Goal: Find specific page/section: Find specific page/section

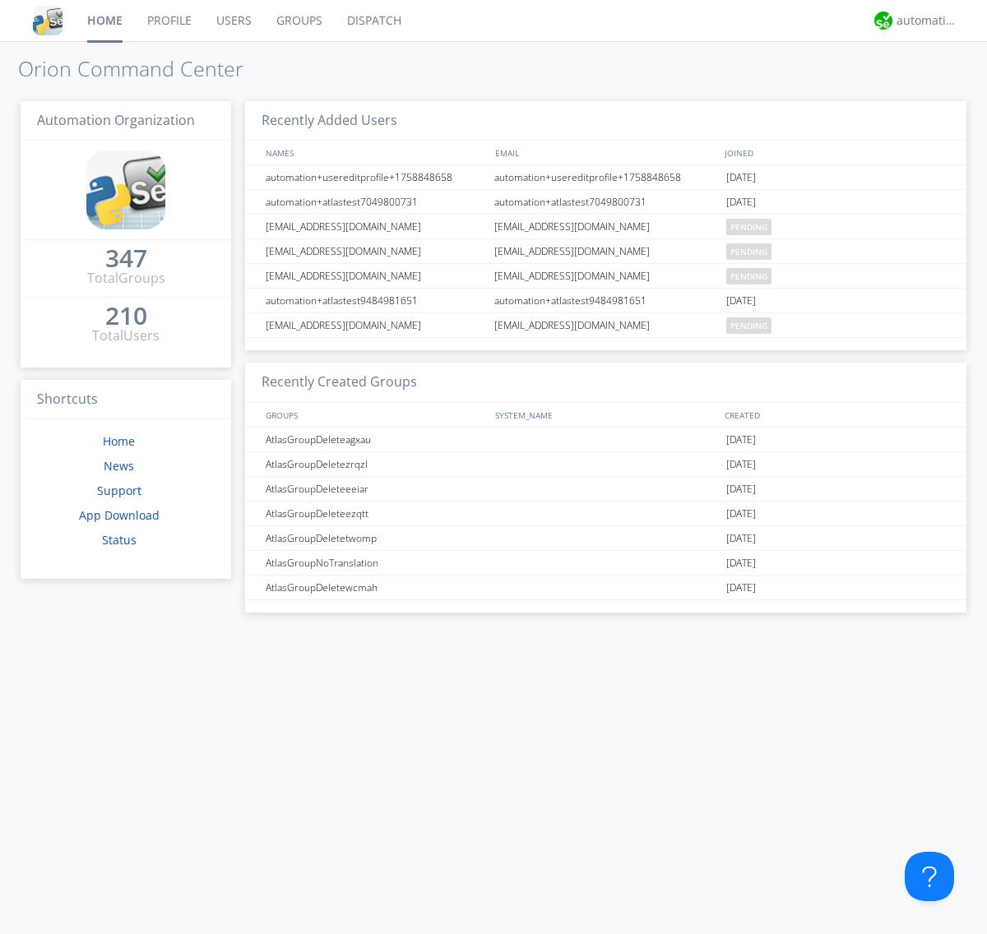
click at [298, 21] on link "Groups" at bounding box center [299, 20] width 71 height 41
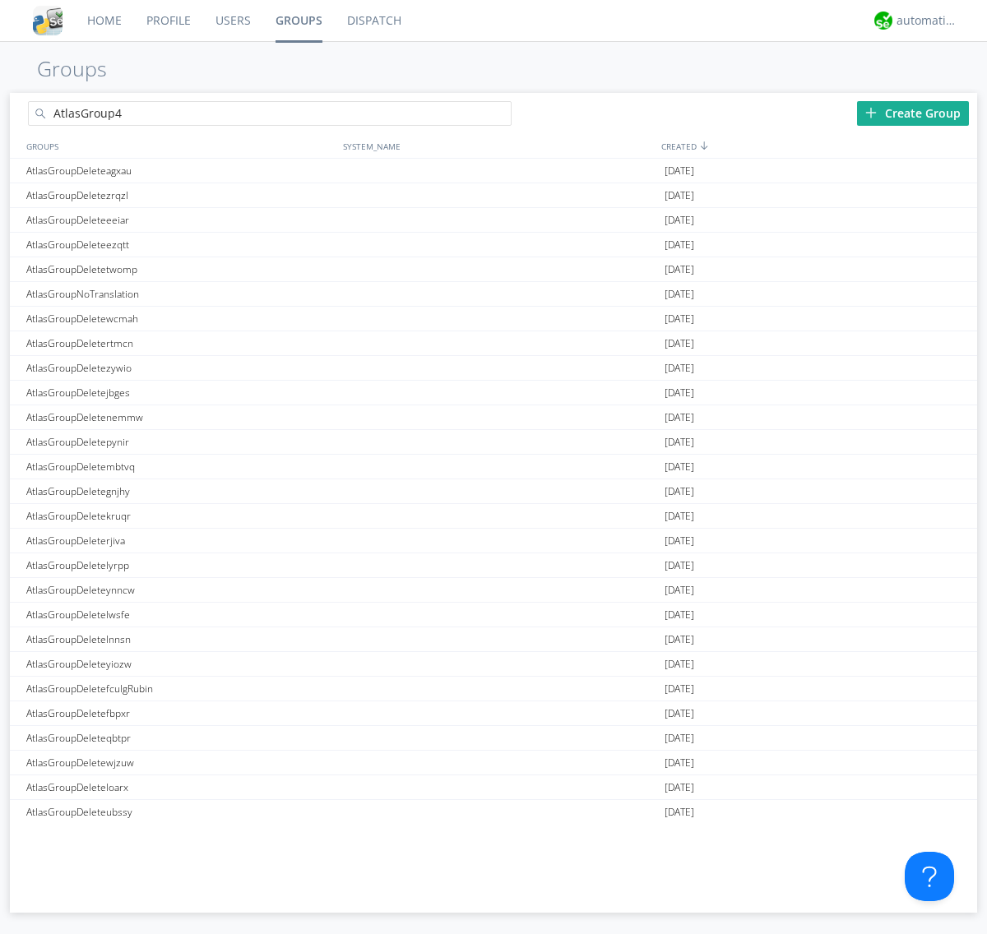
type input "AtlasGroup4"
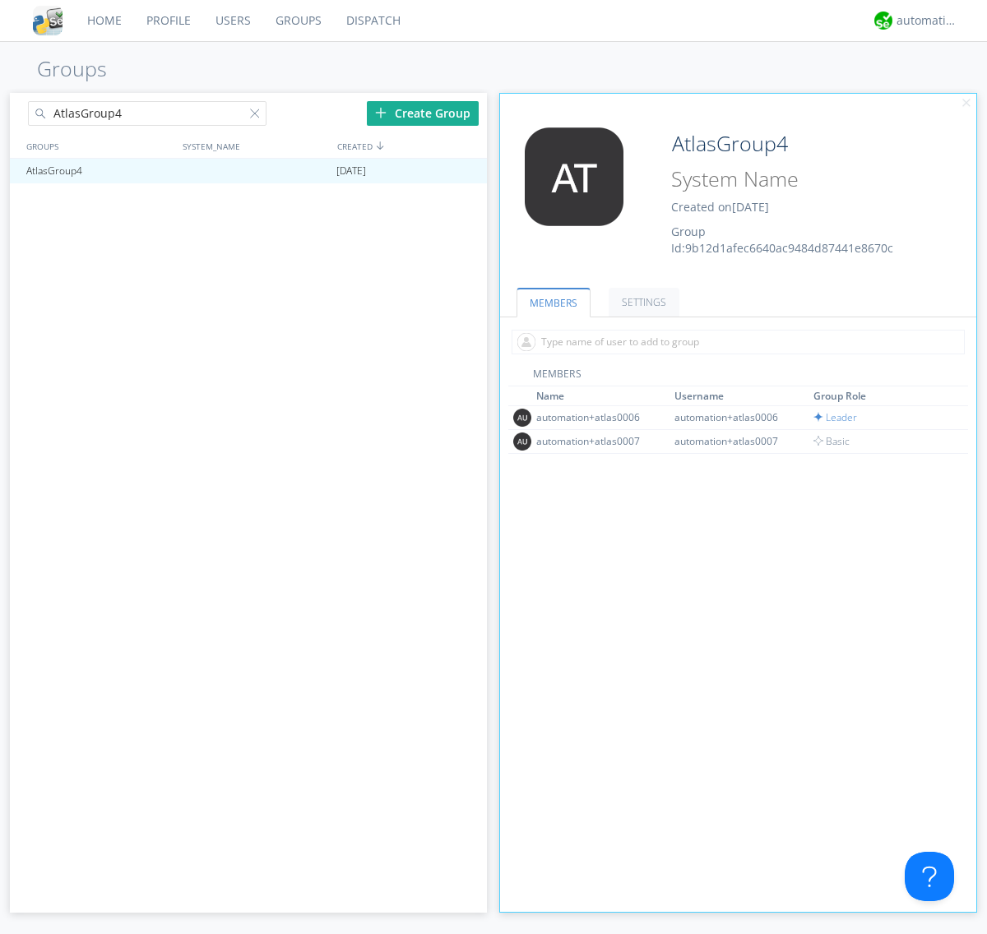
click at [641, 302] on link "SETTINGS" at bounding box center [643, 302] width 71 height 29
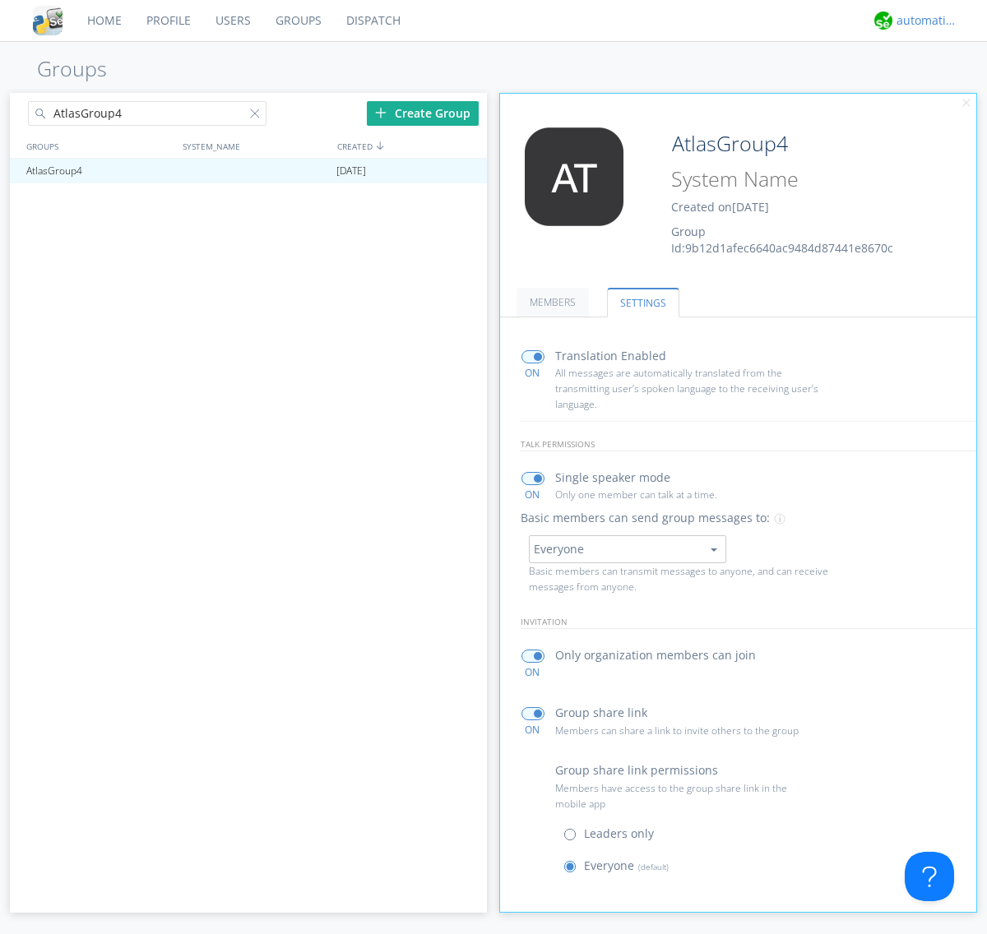
click at [923, 21] on div "automation+atlas" at bounding box center [927, 20] width 62 height 16
